Goal: Task Accomplishment & Management: Use online tool/utility

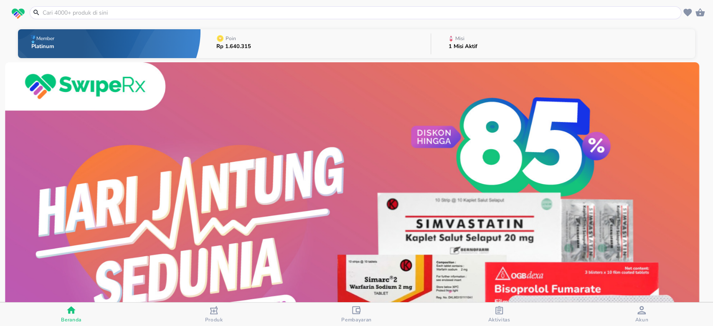
click at [485, 52] on button "Misi 1 Misi Aktif" at bounding box center [563, 43] width 264 height 33
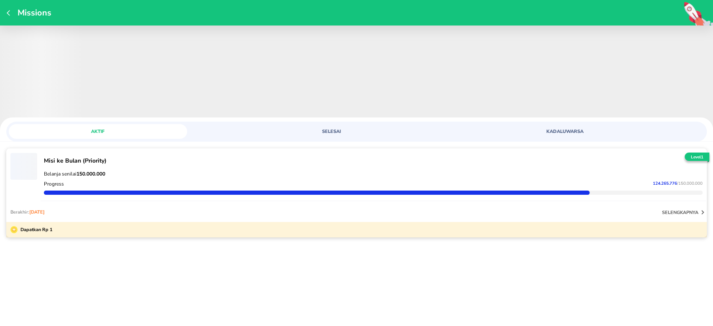
click at [685, 206] on div "Berakhir: Sep 30, 2025 selengkapnya" at bounding box center [356, 212] width 700 height 20
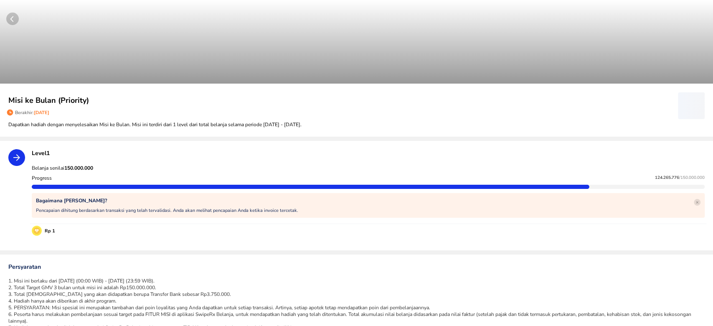
scroll to position [60, 0]
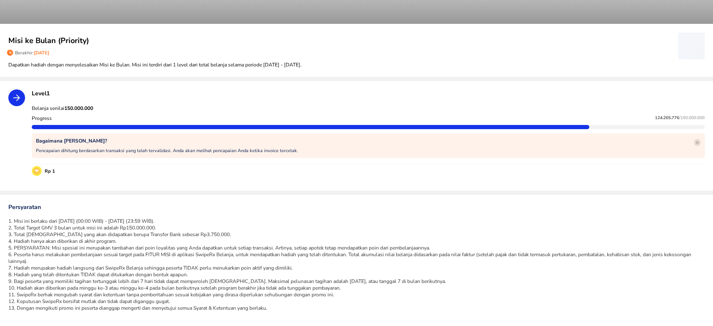
click at [654, 118] on span "124.265.776" at bounding box center [666, 118] width 24 height 6
copy p "124.265.776"
